Goal: Communication & Community: Answer question/provide support

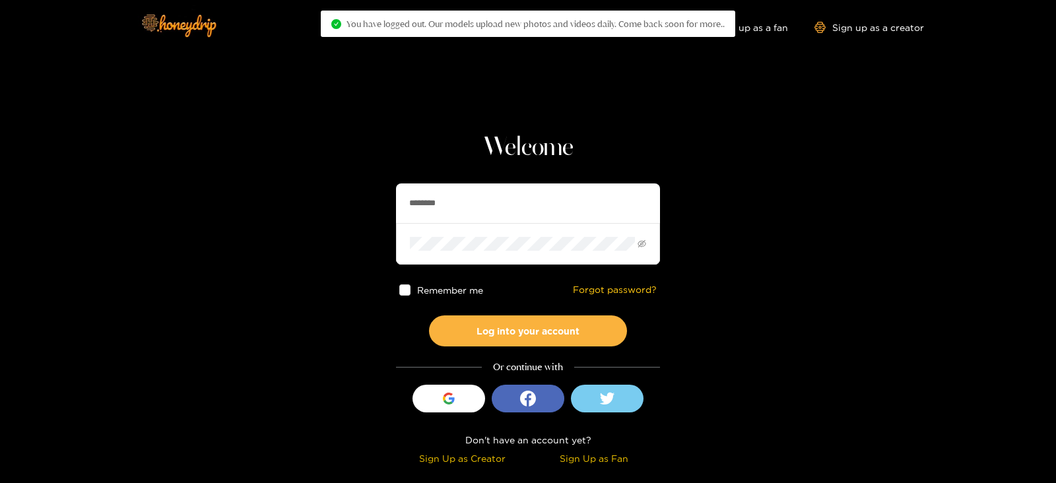
click at [481, 211] on input "********" at bounding box center [528, 204] width 264 height 40
click at [429, 316] on button "Log into your account" at bounding box center [528, 331] width 198 height 31
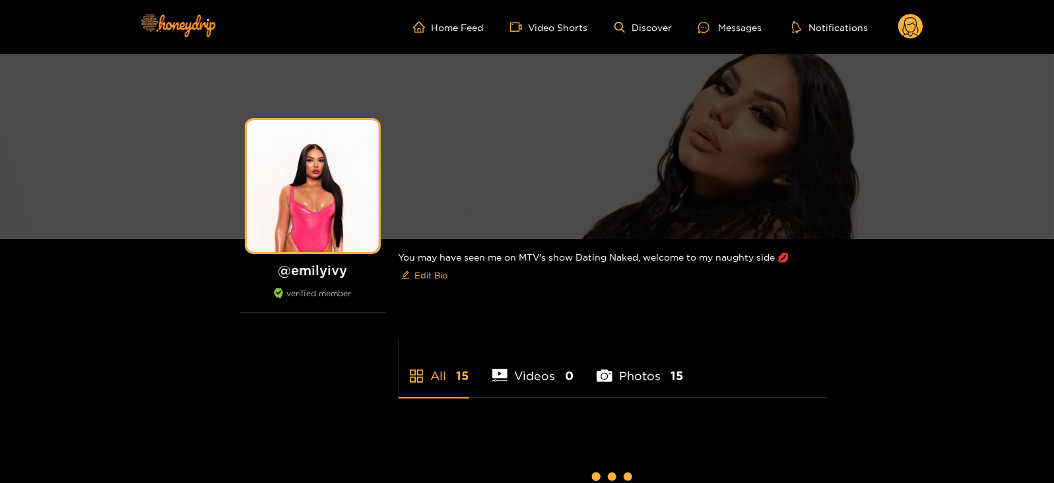
click at [912, 41] on div "Home Feed Video Shorts Discover Messages Notifications 0 videos discover messag…" at bounding box center [527, 27] width 792 height 54
click at [915, 25] on icon at bounding box center [911, 28] width 16 height 23
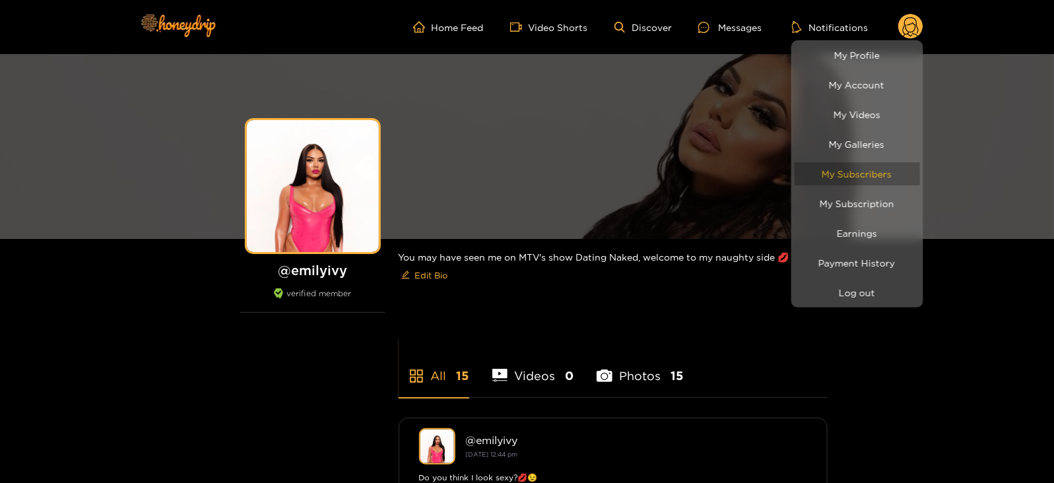
click at [844, 171] on link "My Subscribers" at bounding box center [857, 173] width 125 height 23
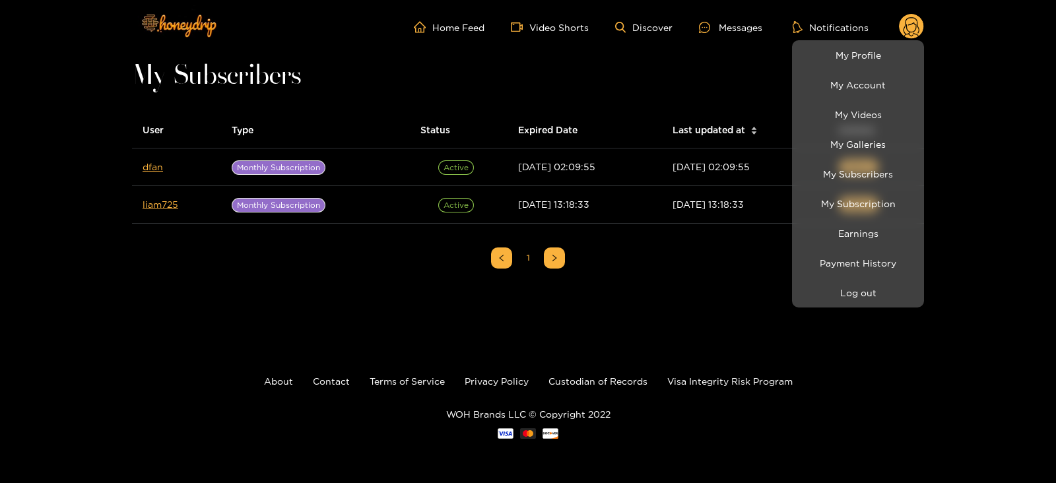
click at [143, 163] on div at bounding box center [528, 241] width 1056 height 483
click at [143, 163] on link "dfan" at bounding box center [153, 167] width 20 height 10
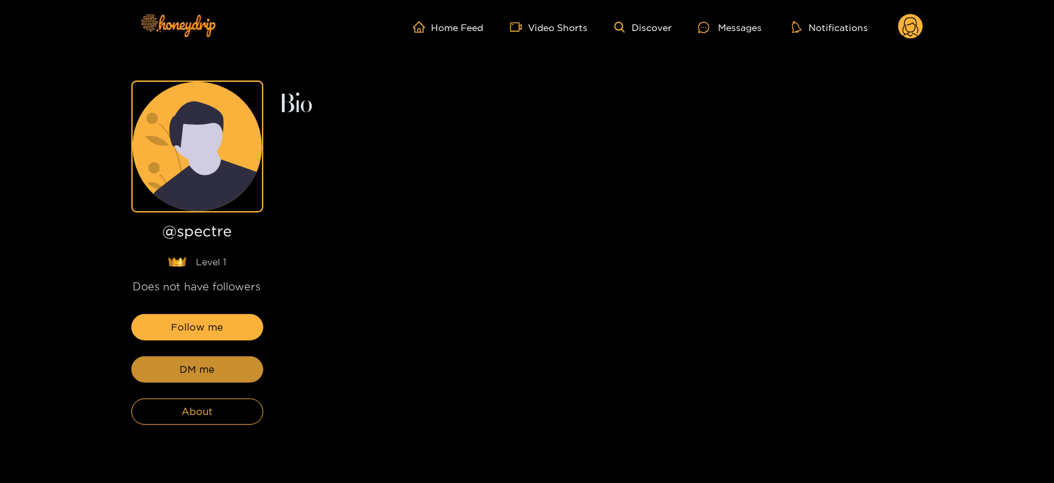
click at [189, 359] on button "DM me" at bounding box center [197, 370] width 132 height 26
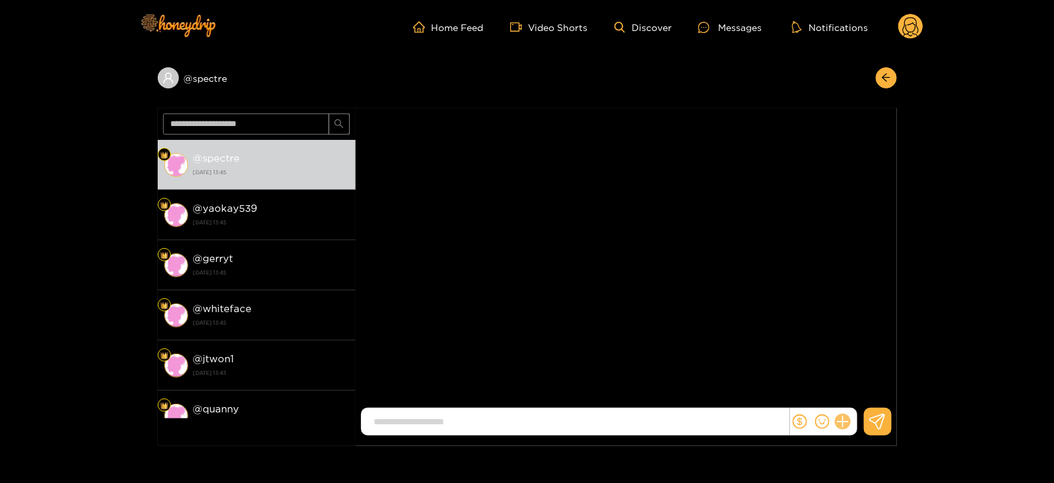
click at [839, 419] on icon at bounding box center [842, 422] width 15 height 15
click at [862, 391] on icon at bounding box center [867, 390] width 13 height 13
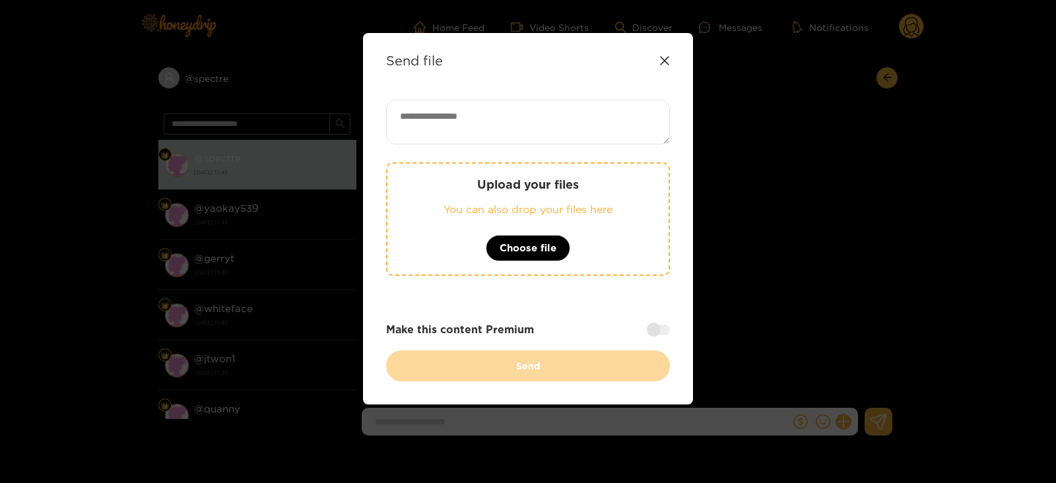
click at [528, 121] on textarea at bounding box center [528, 122] width 284 height 45
paste textarea "**********"
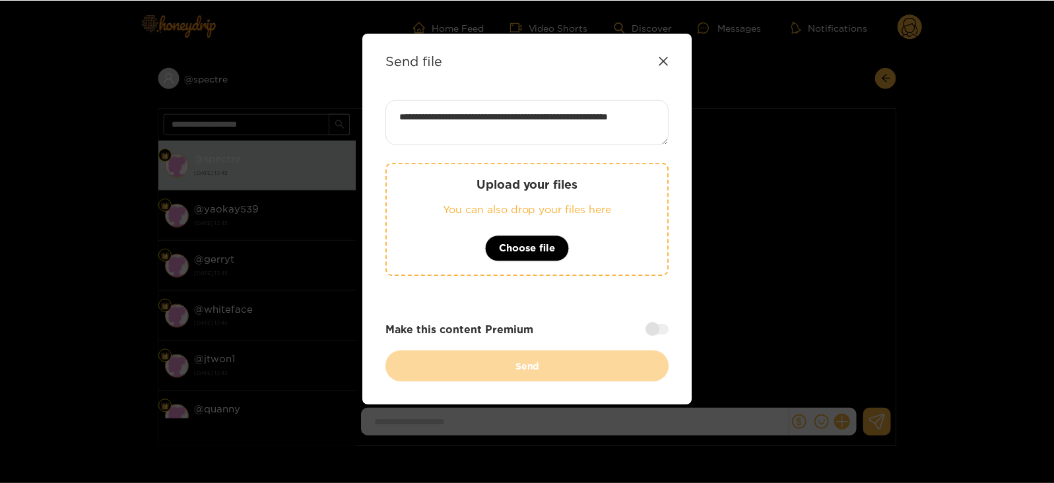
scroll to position [1, 0]
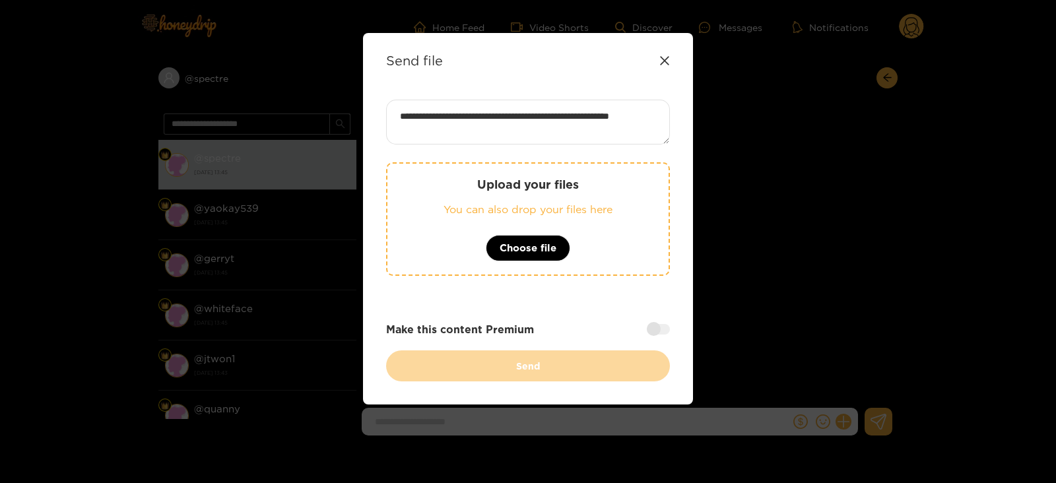
type textarea "**********"
click at [477, 268] on div "Upload your files You can also drop your files here Choose file" at bounding box center [528, 219] width 284 height 114
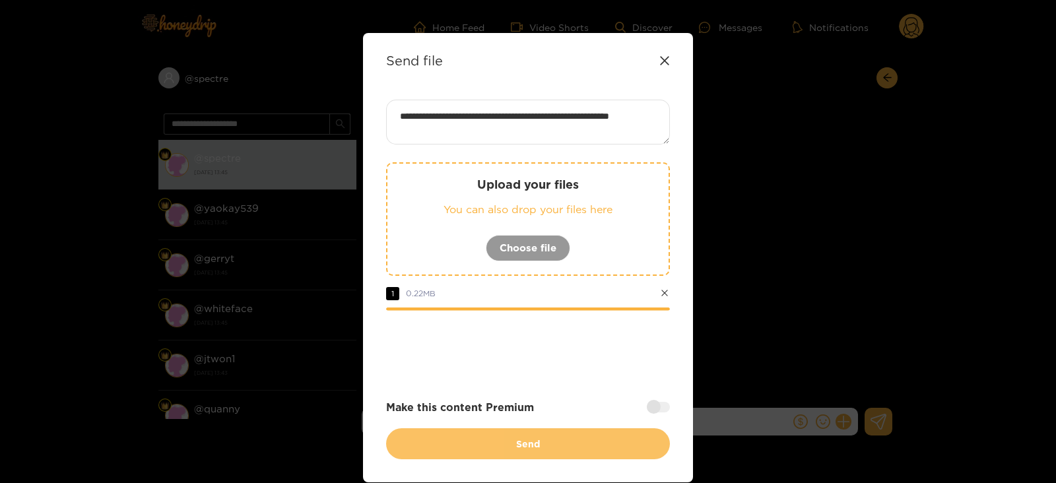
click at [432, 442] on button "Send" at bounding box center [528, 443] width 284 height 31
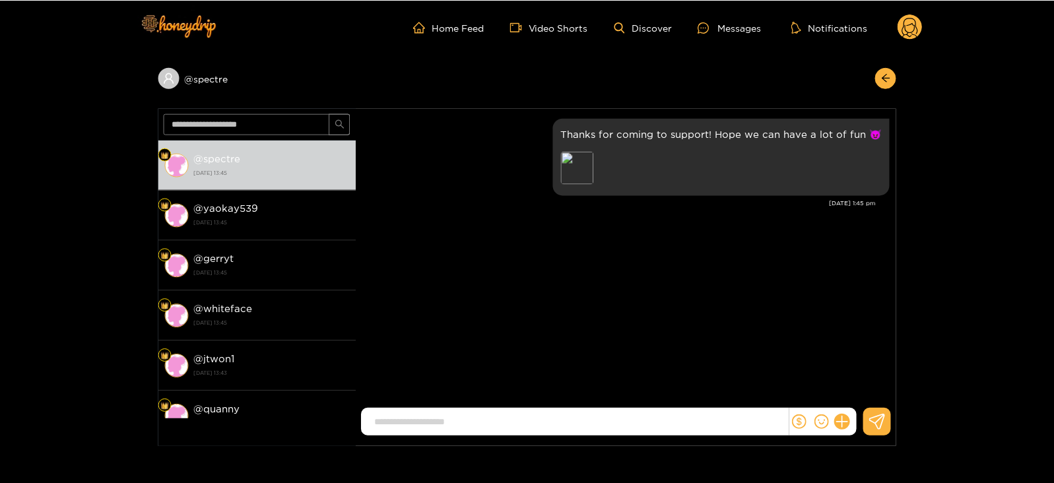
scroll to position [0, 0]
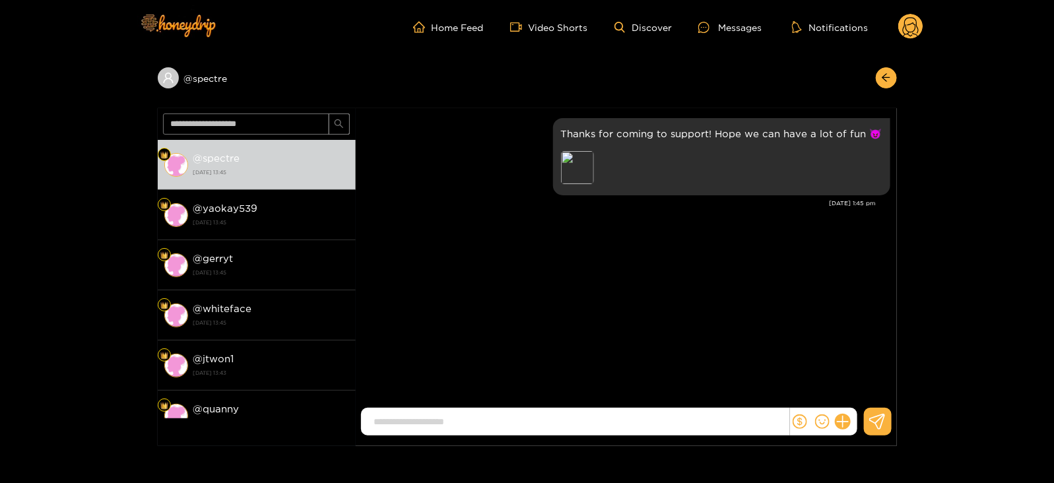
click at [901, 18] on circle at bounding box center [911, 26] width 25 height 25
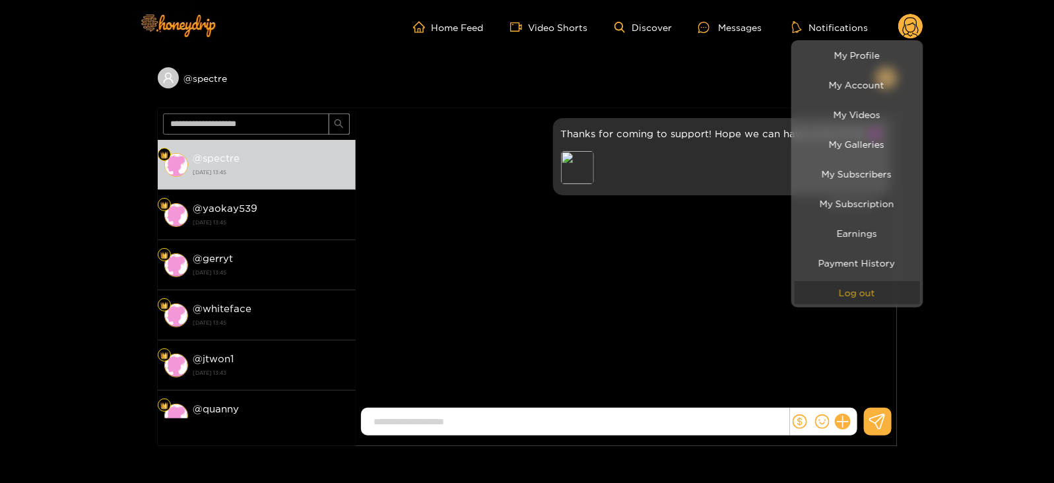
click at [827, 285] on button "Log out" at bounding box center [857, 292] width 125 height 23
